Goal: Information Seeking & Learning: Learn about a topic

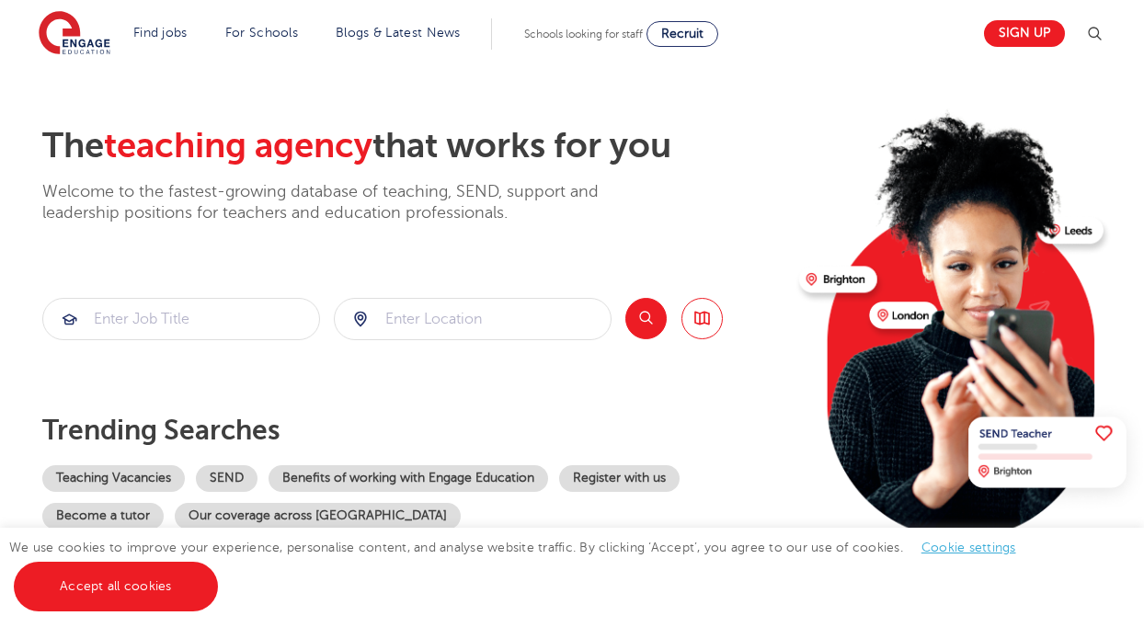
scroll to position [64, 0]
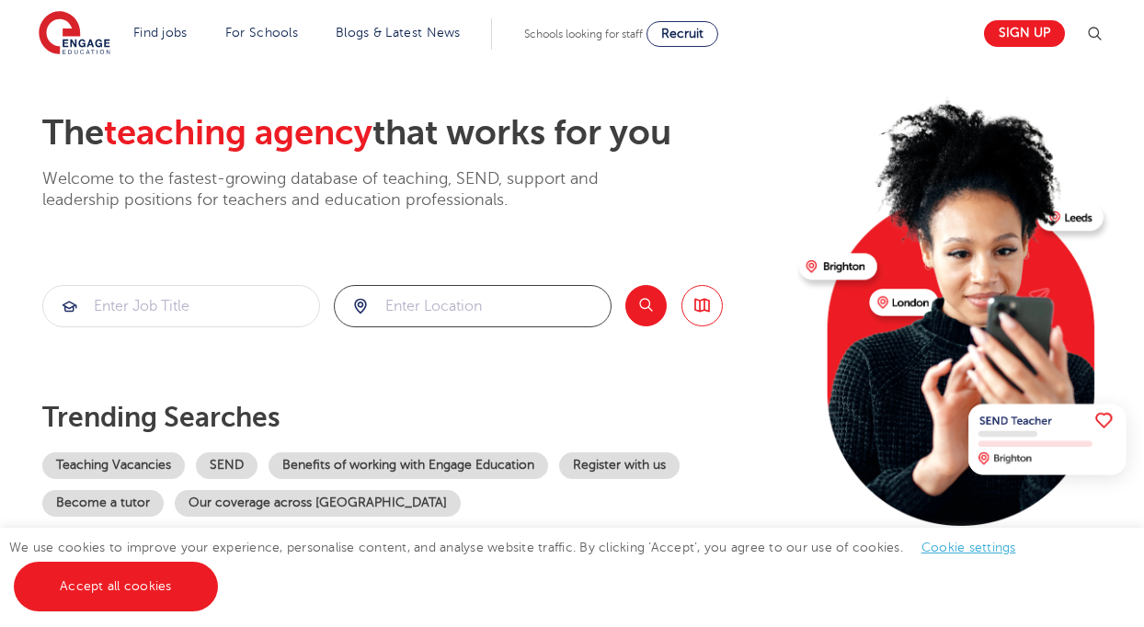
click at [461, 300] on input "search" at bounding box center [473, 306] width 276 height 40
click button "Submit" at bounding box center [0, 0] width 0 height 0
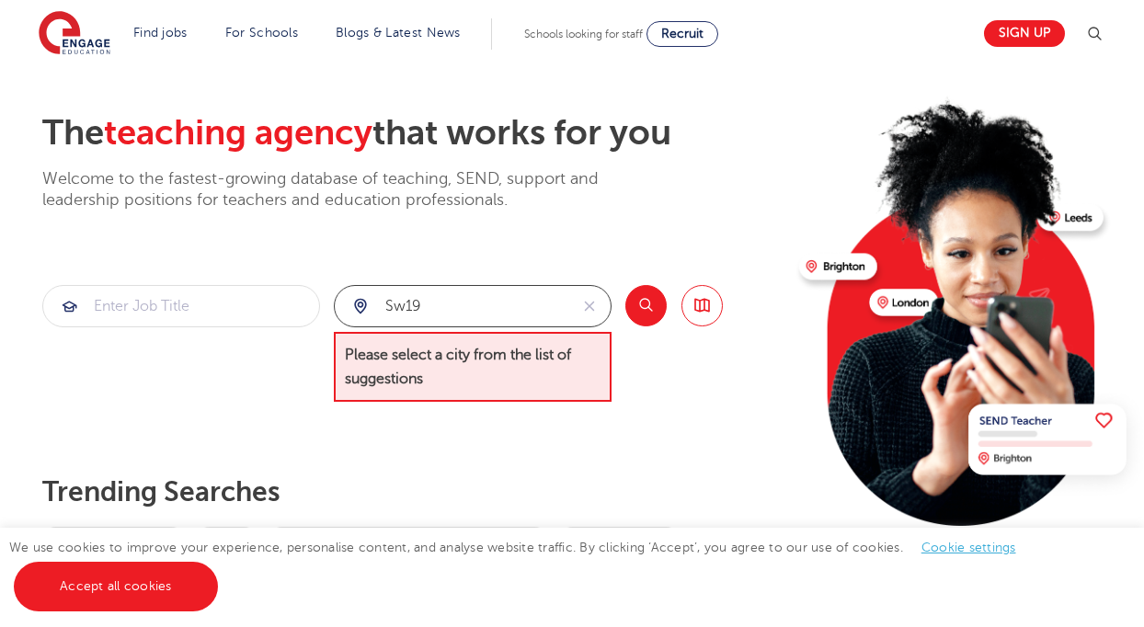
click at [480, 322] on input "sw19" at bounding box center [452, 306] width 234 height 40
click at [480, 314] on input "sw19" at bounding box center [452, 306] width 234 height 40
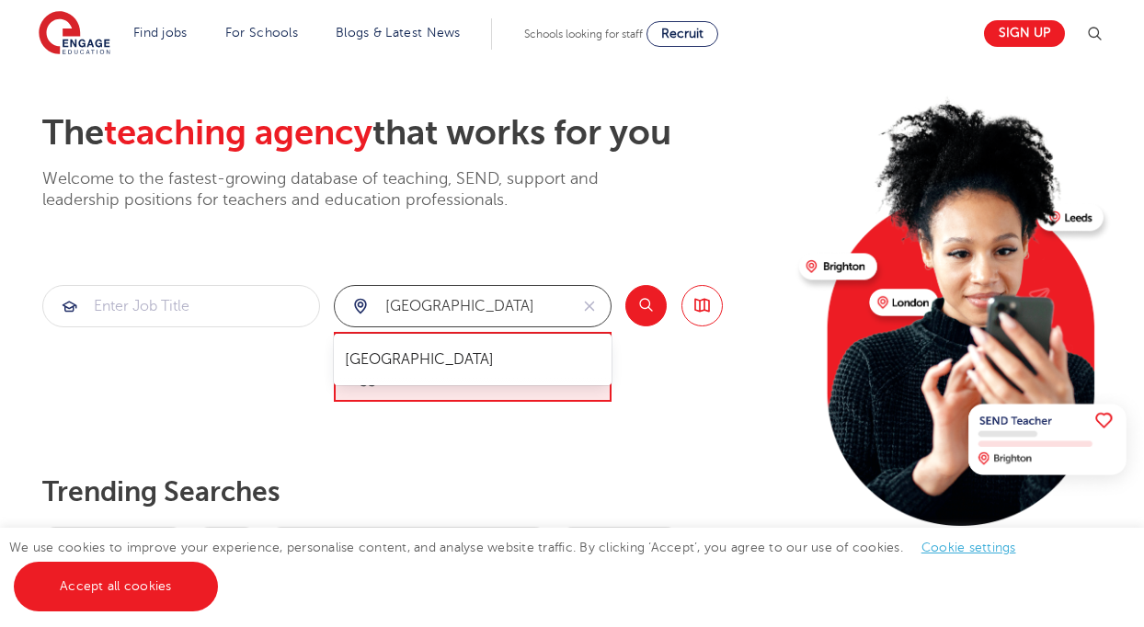
type input "[GEOGRAPHIC_DATA]"
click button "Submit" at bounding box center [0, 0] width 0 height 0
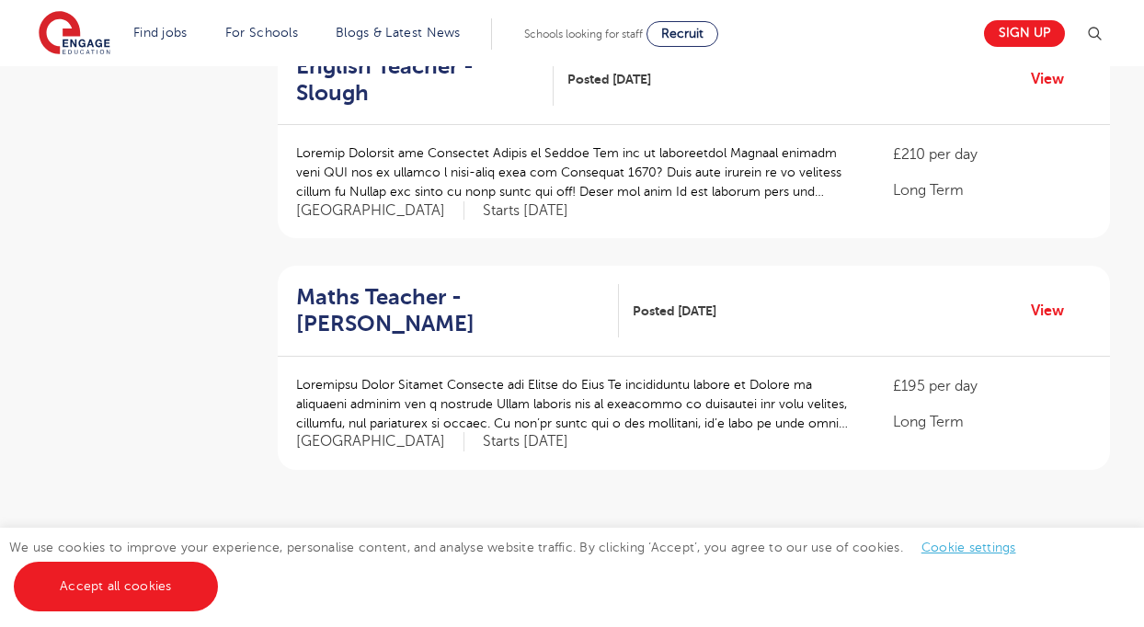
scroll to position [2148, 0]
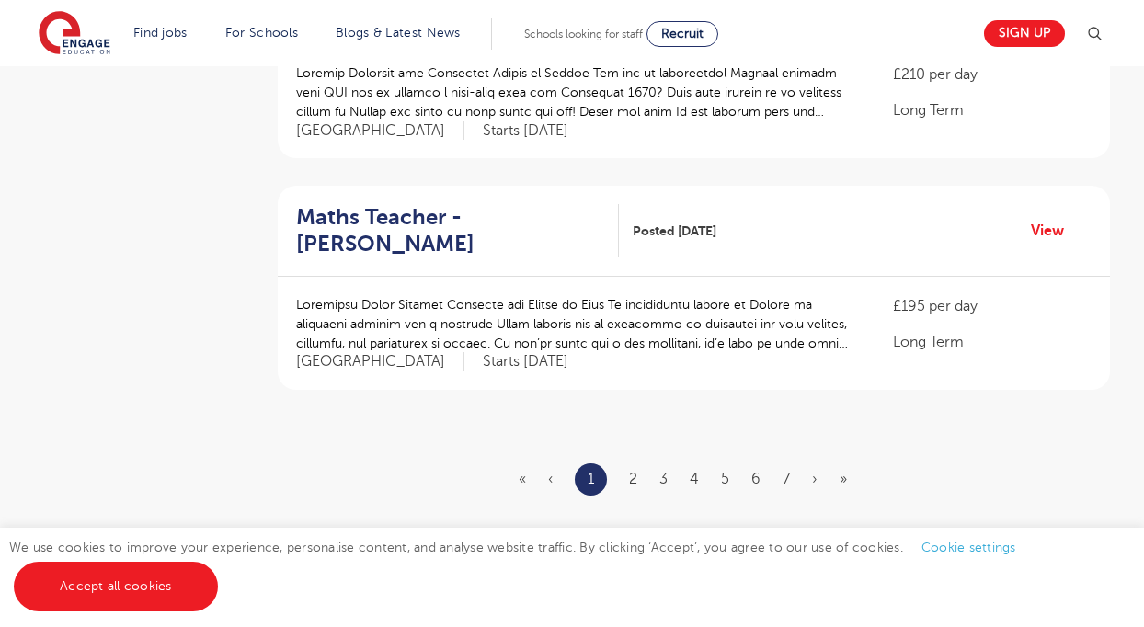
click at [631, 463] on ul "« ‹ 1 2 3 4 5 6 7 › »" at bounding box center [694, 479] width 350 height 32
click at [634, 471] on link "2" at bounding box center [633, 479] width 8 height 17
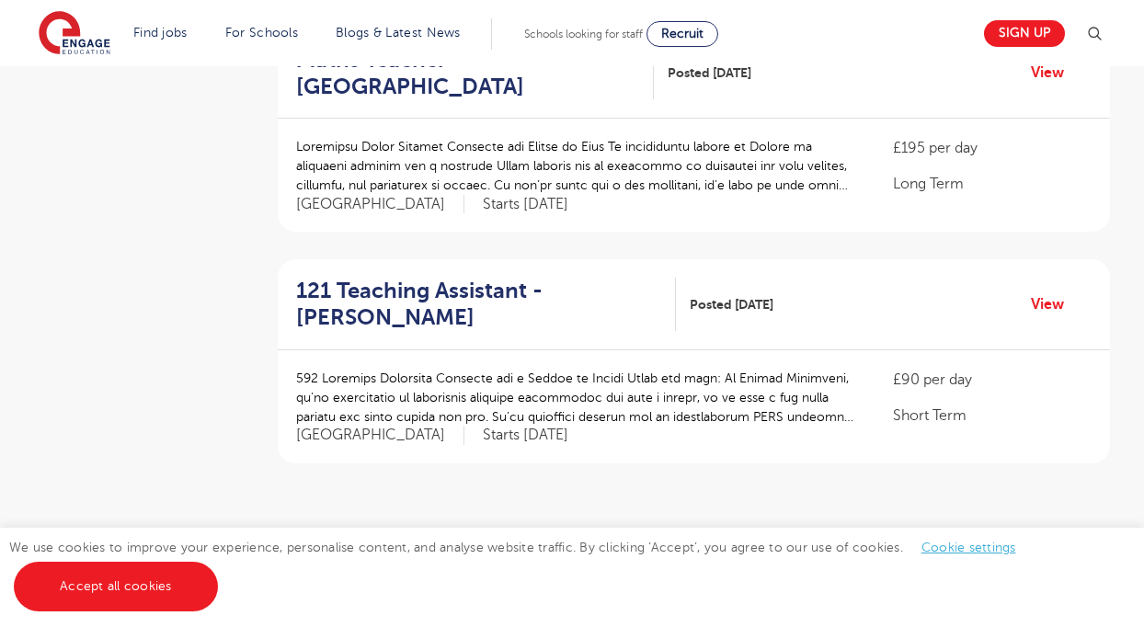
scroll to position [2078, 0]
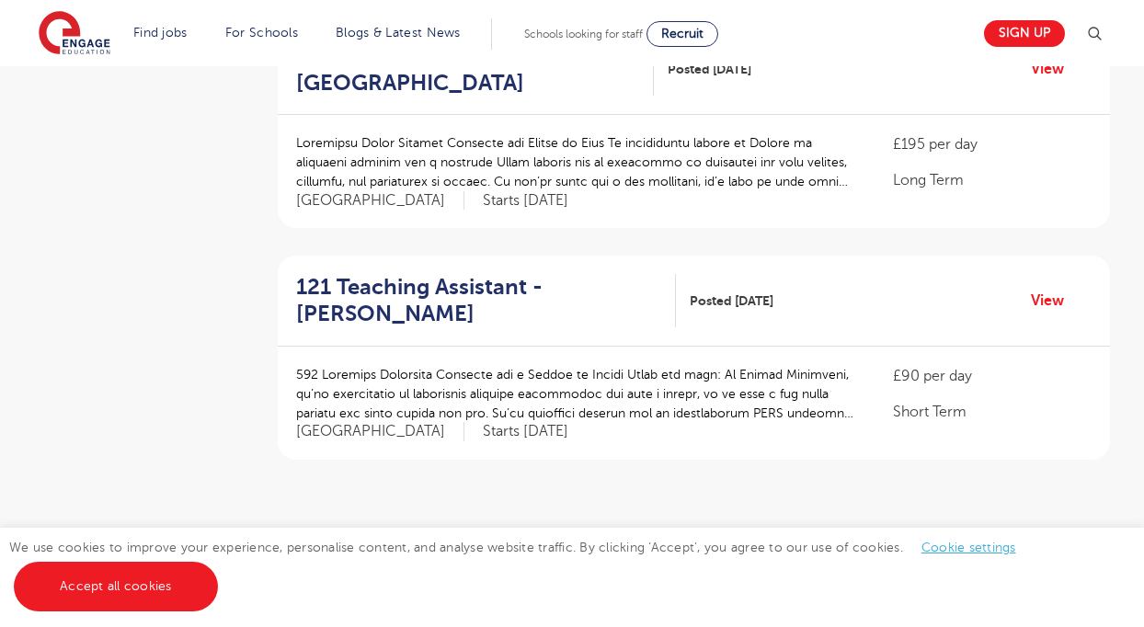
click at [661, 533] on ul "« ‹ 1 2 3 4 5 6 7 › »" at bounding box center [694, 549] width 348 height 32
click at [661, 537] on li "3" at bounding box center [662, 549] width 8 height 24
click at [661, 541] on link "3" at bounding box center [662, 549] width 8 height 17
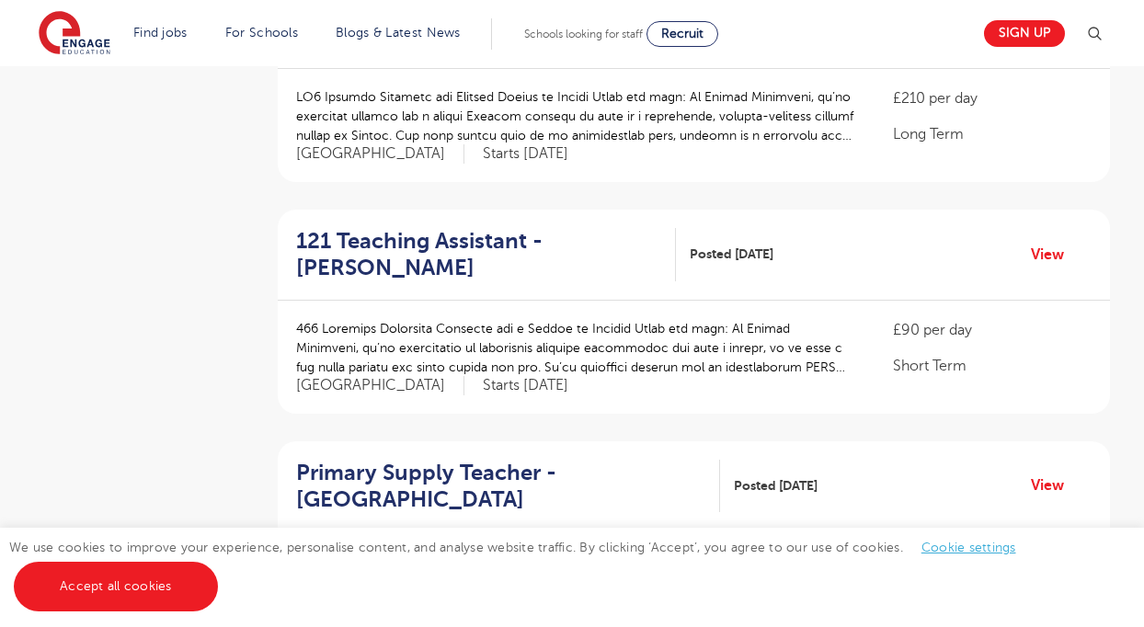
scroll to position [1495, 0]
